Goal: Task Accomplishment & Management: Use online tool/utility

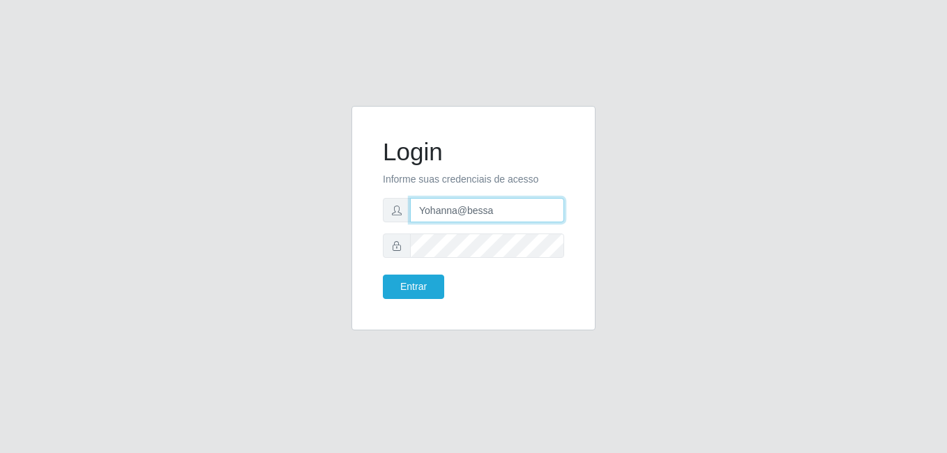
click at [466, 207] on input "Yohanna@bessa" at bounding box center [487, 210] width 154 height 24
type input "heloisa@bessa"
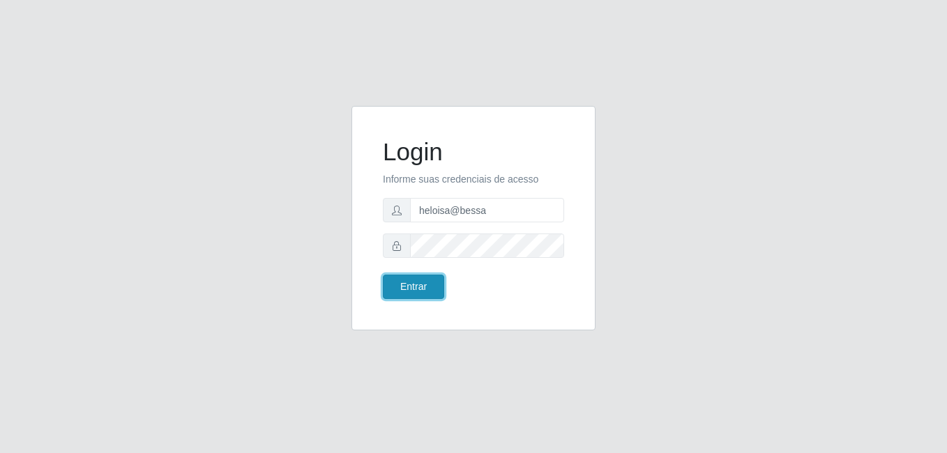
click at [413, 293] on button "Entrar" at bounding box center [413, 287] width 61 height 24
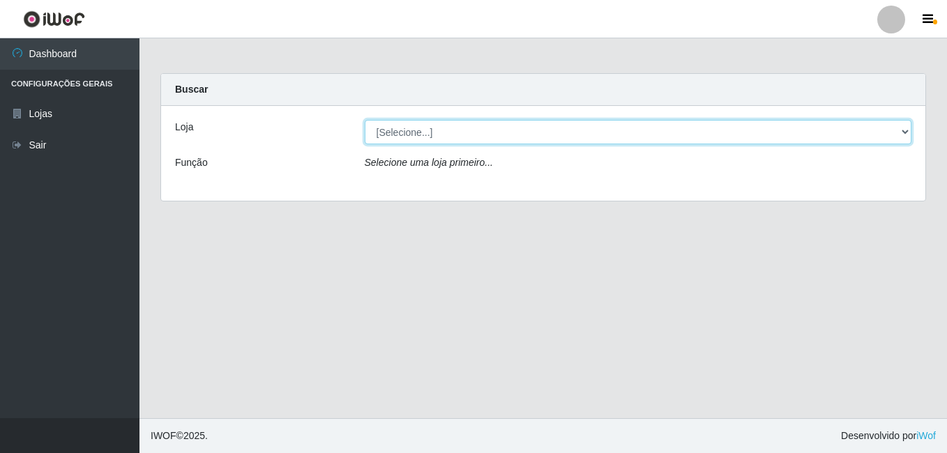
click at [841, 131] on select "[Selecione...] Bemais Supermercados - B9 Bessa" at bounding box center [639, 132] width 548 height 24
select select "410"
click at [365, 120] on select "[Selecione...] Bemais Supermercados - B9 Bessa" at bounding box center [639, 132] width 548 height 24
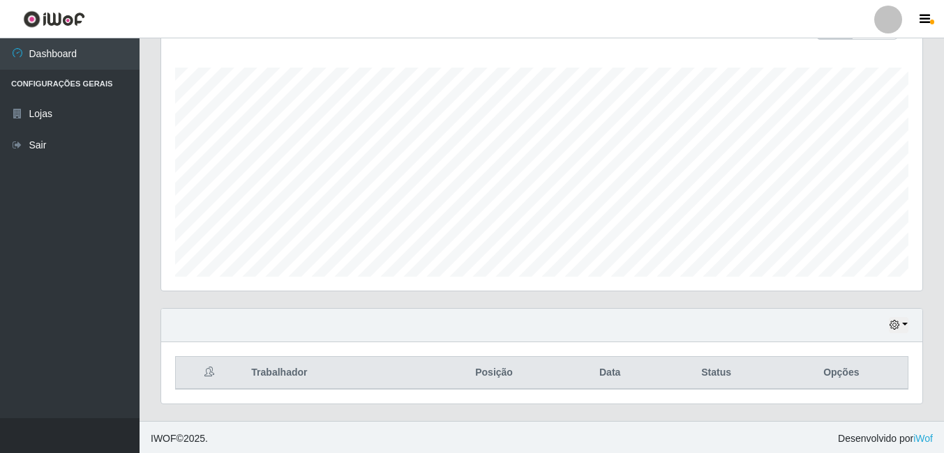
scroll to position [225, 0]
click at [905, 320] on button "button" at bounding box center [899, 323] width 20 height 16
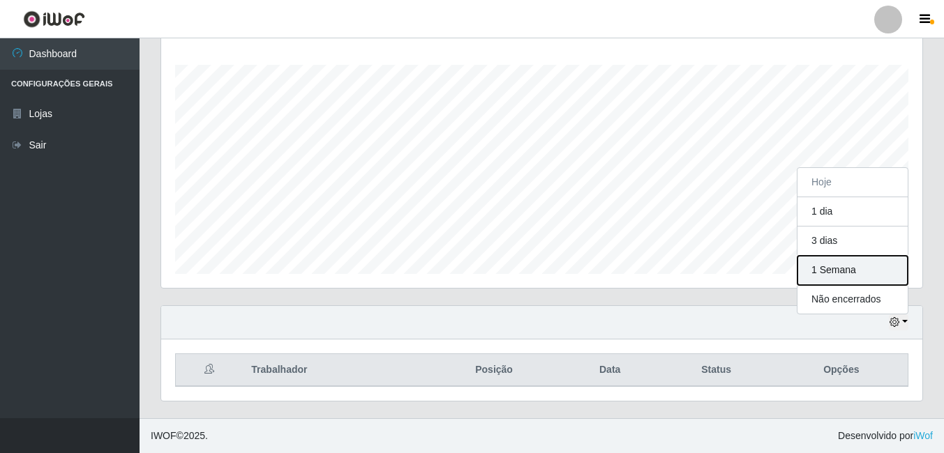
click at [840, 266] on button "1 Semana" at bounding box center [852, 270] width 110 height 29
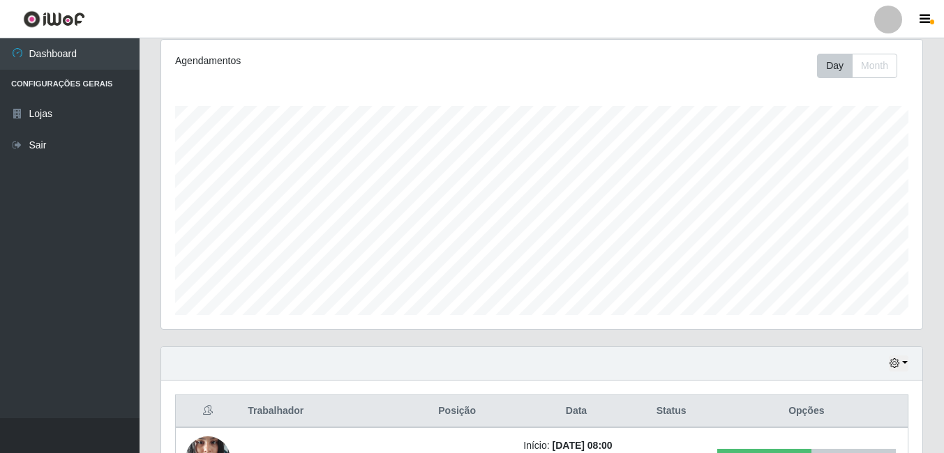
scroll to position [660, 0]
